Goal: Information Seeking & Learning: Learn about a topic

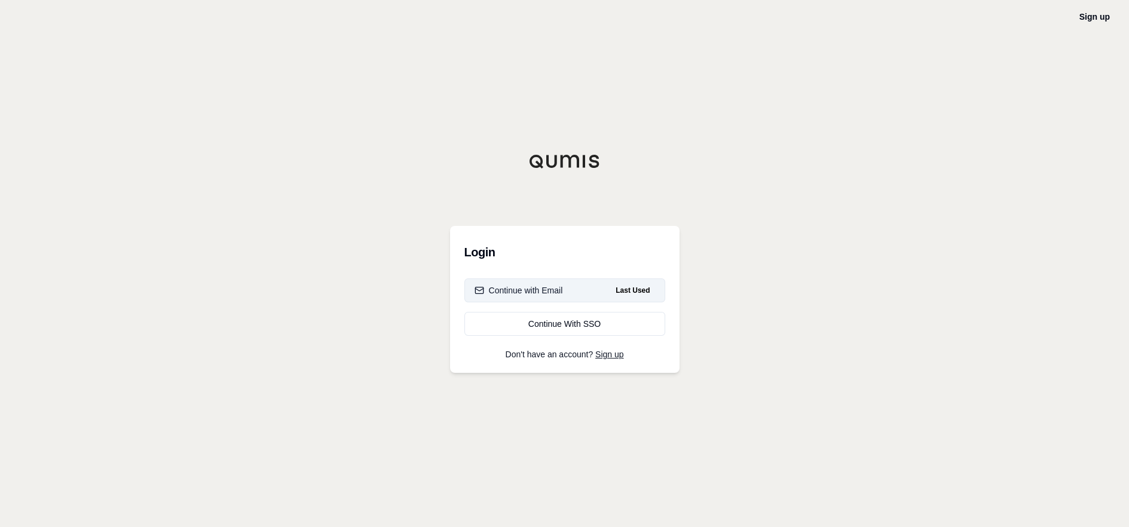
click at [530, 290] on div "Continue with Email" at bounding box center [518, 290] width 88 height 12
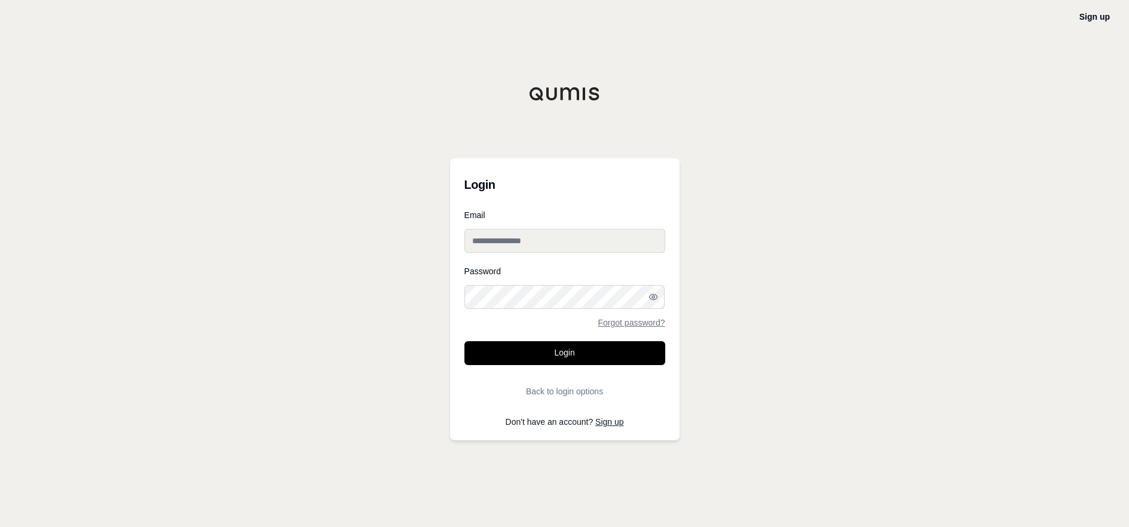
drag, startPoint x: 524, startPoint y: 238, endPoint x: 530, endPoint y: 242, distance: 7.3
click at [524, 238] on input "Email" at bounding box center [564, 241] width 201 height 24
type input "**********"
click at [464, 341] on button "Login" at bounding box center [564, 353] width 201 height 24
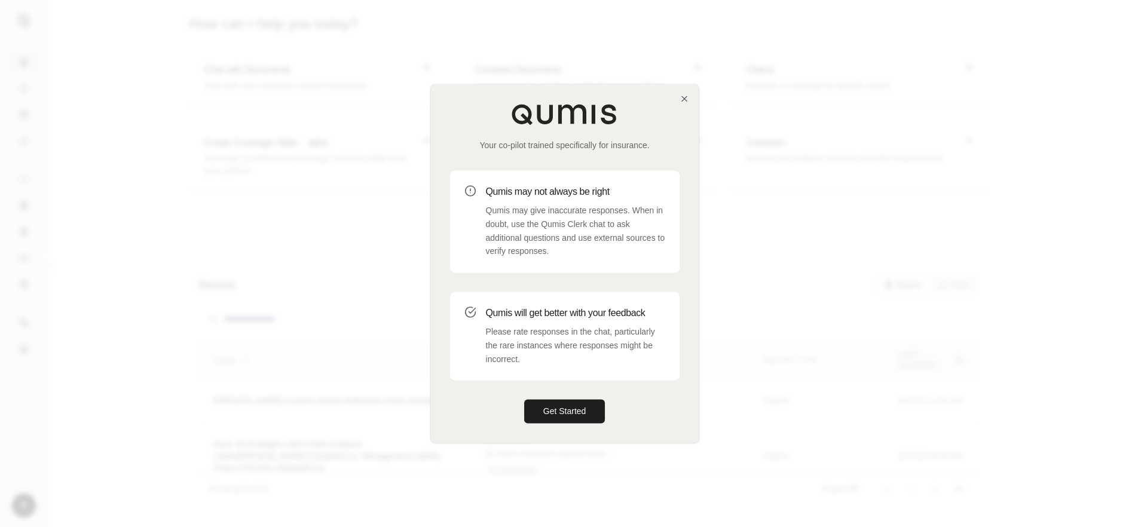
drag, startPoint x: 532, startPoint y: 200, endPoint x: 535, endPoint y: 206, distance: 6.4
click at [533, 203] on div "Qumis may not always be right Qumis may give inaccurate responses. When in doub…" at bounding box center [575, 221] width 179 height 73
click at [564, 411] on button "Get Started" at bounding box center [564, 412] width 81 height 24
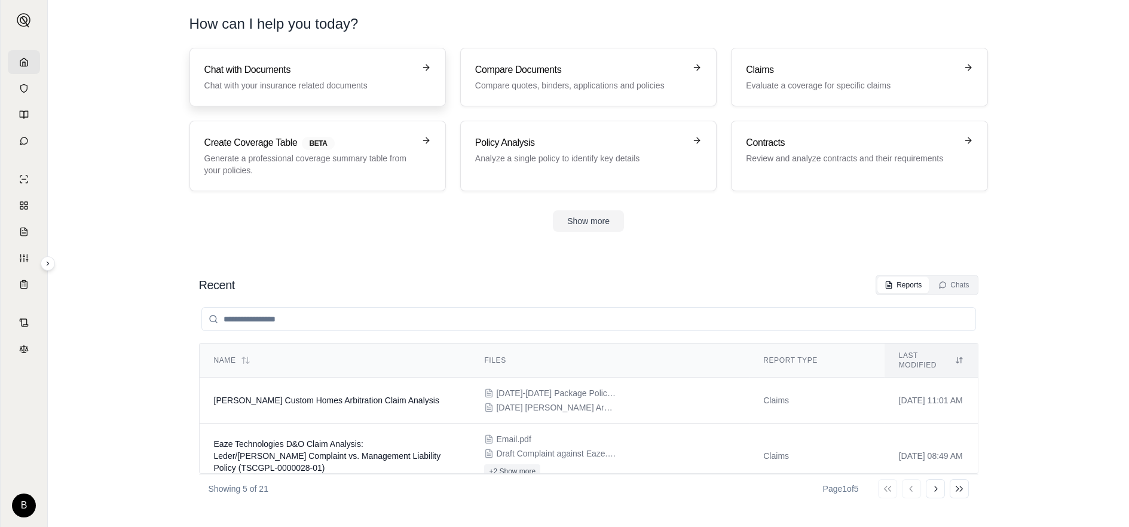
click at [302, 84] on p "Chat with your insurance related documents" at bounding box center [309, 85] width 210 height 12
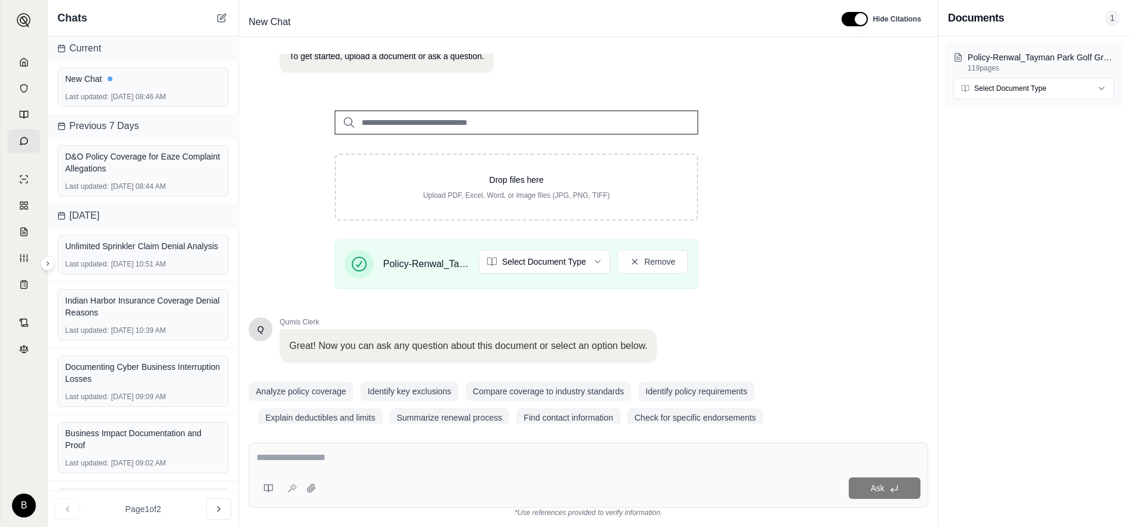
scroll to position [117, 0]
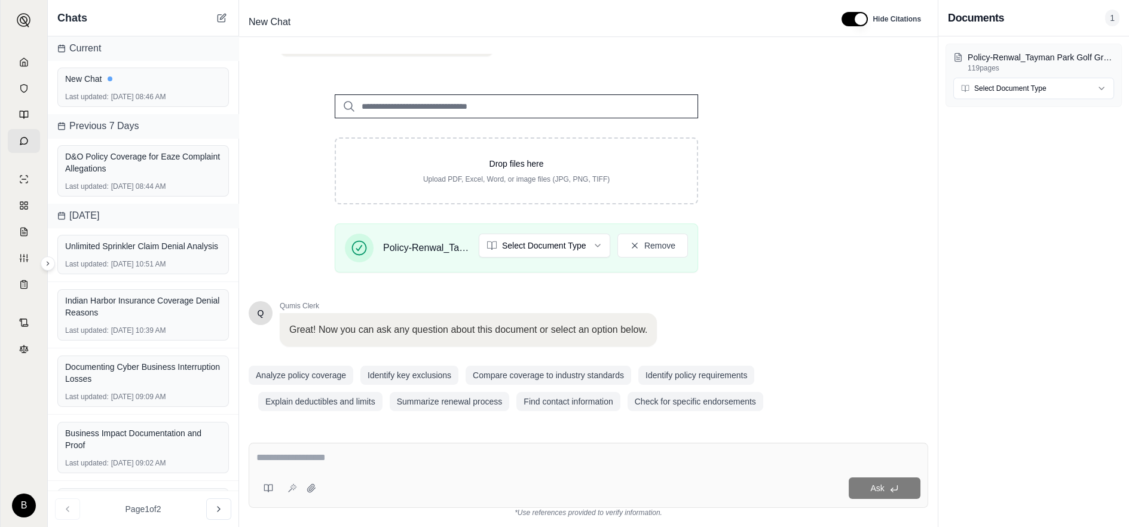
click at [282, 462] on textarea at bounding box center [588, 458] width 664 height 14
type textarea "**********"
click at [875, 488] on span "Ask" at bounding box center [877, 488] width 14 height 10
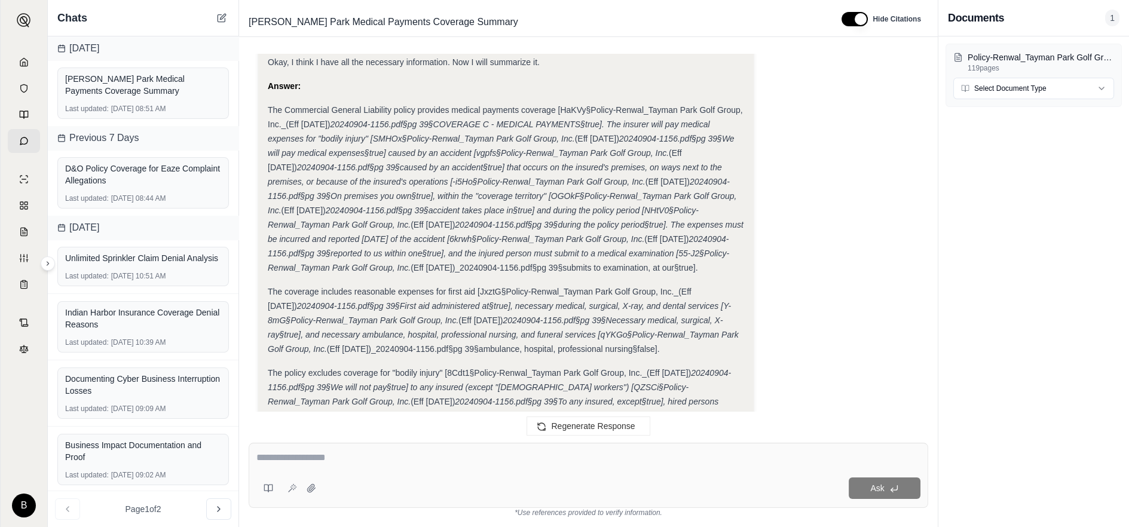
scroll to position [1077, 0]
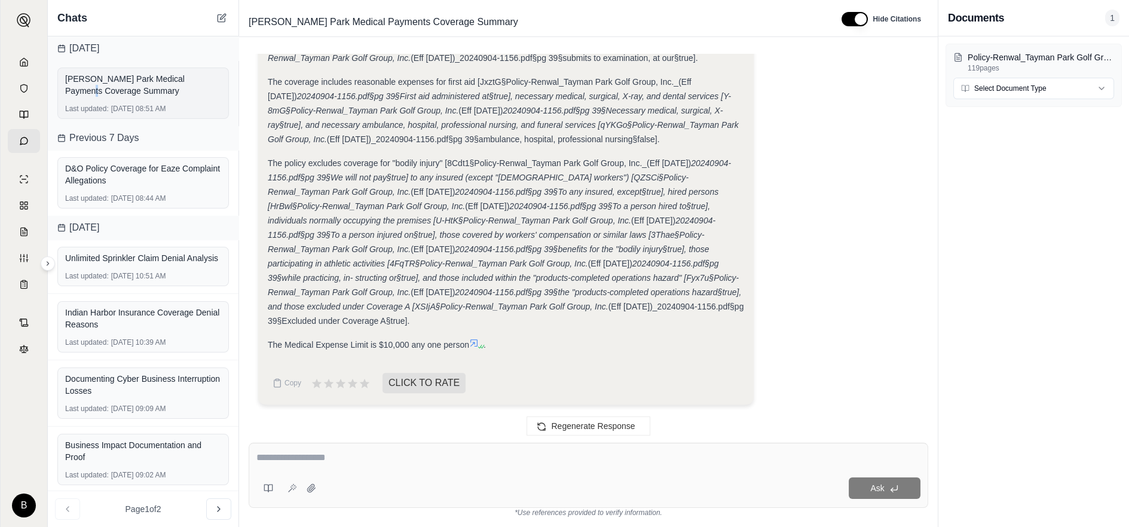
drag, startPoint x: 113, startPoint y: 92, endPoint x: 97, endPoint y: 89, distance: 16.4
click at [87, 88] on div "[PERSON_NAME] Park Medical Payments Coverage Summary" at bounding box center [143, 85] width 156 height 24
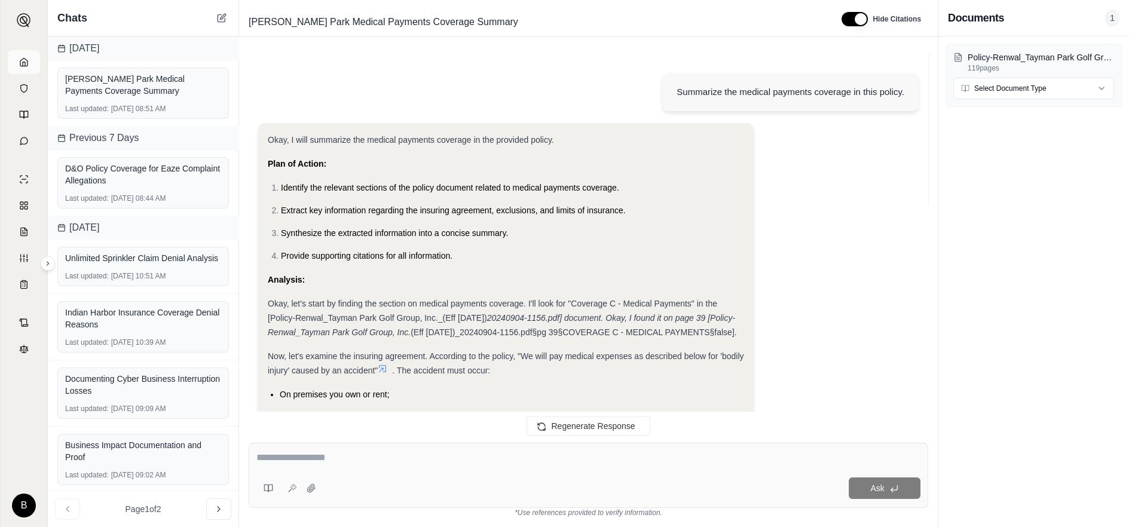
click at [20, 63] on icon at bounding box center [23, 62] width 7 height 8
